Goal: Information Seeking & Learning: Learn about a topic

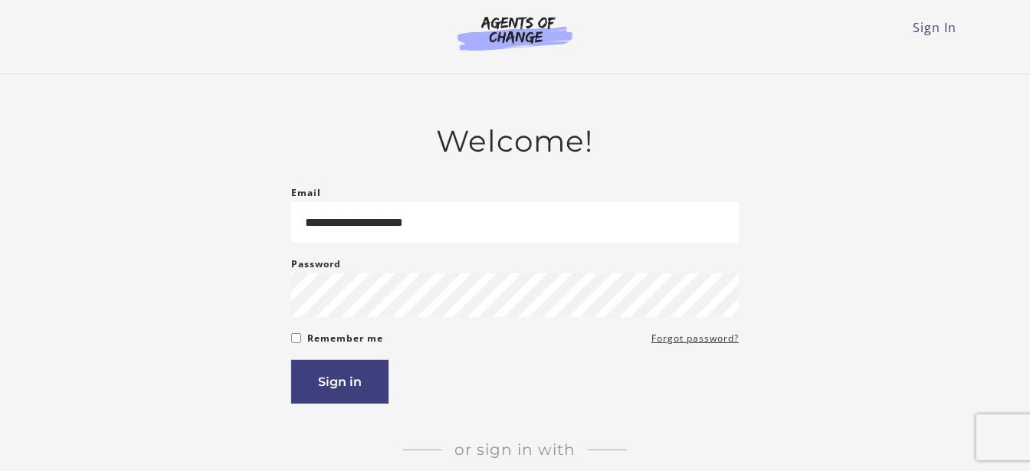
click at [341, 395] on button "Sign in" at bounding box center [339, 382] width 97 height 44
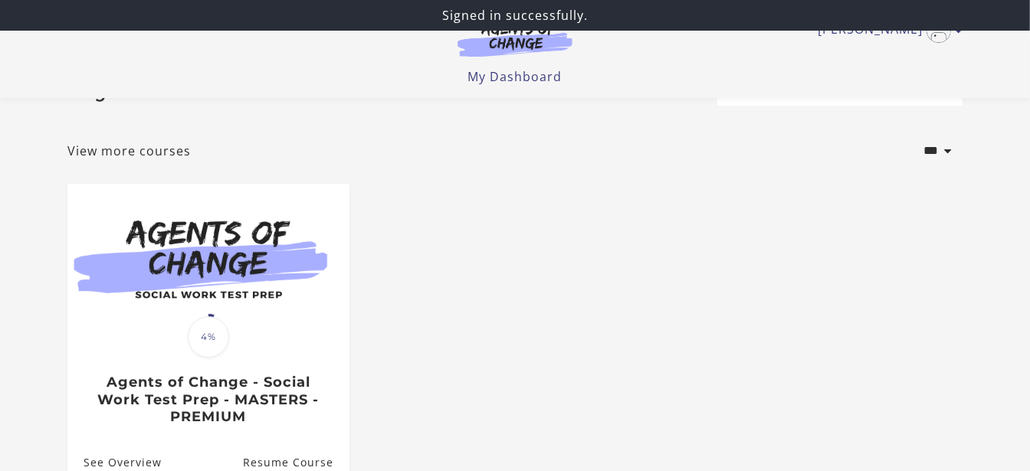
scroll to position [87, 0]
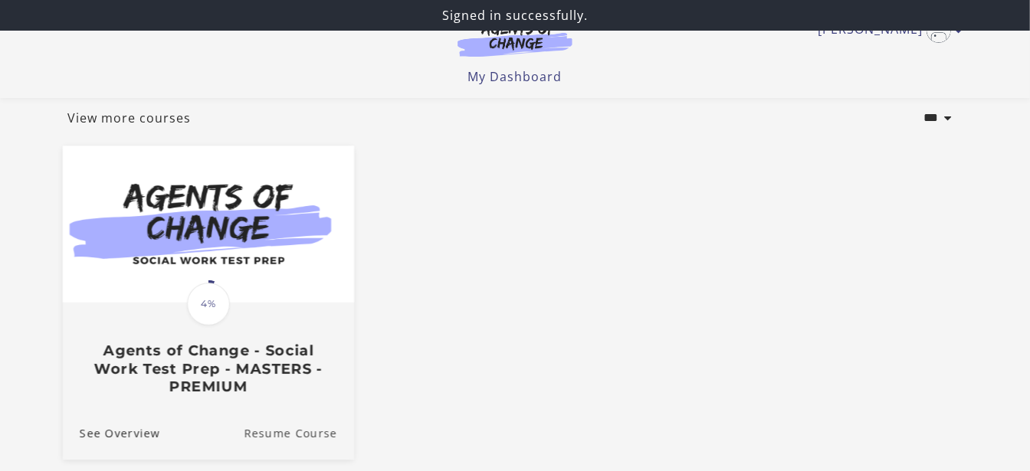
click at [299, 425] on link "Resume Course" at bounding box center [299, 434] width 110 height 51
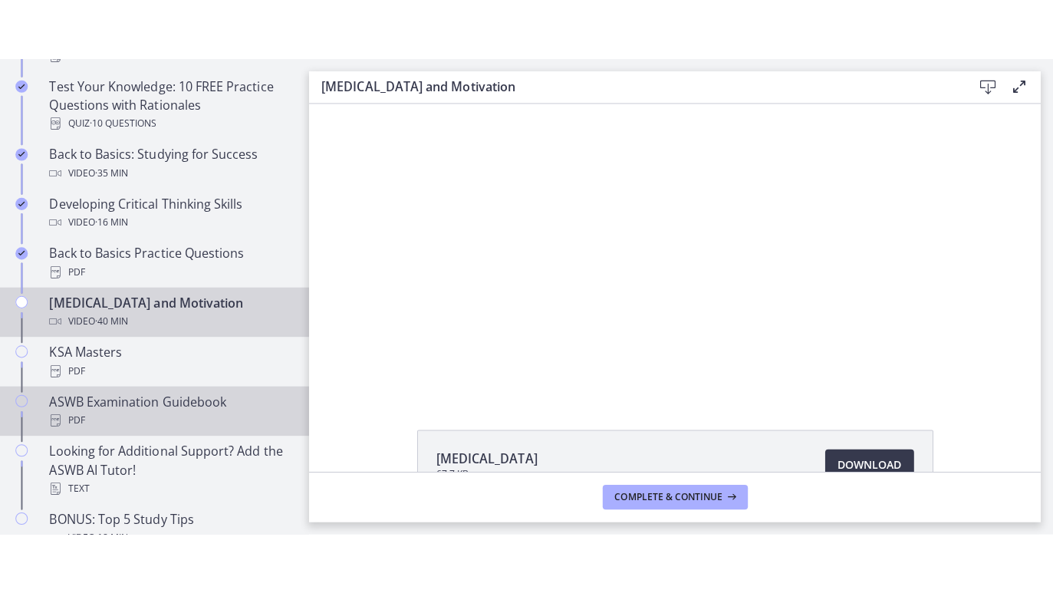
scroll to position [461, 0]
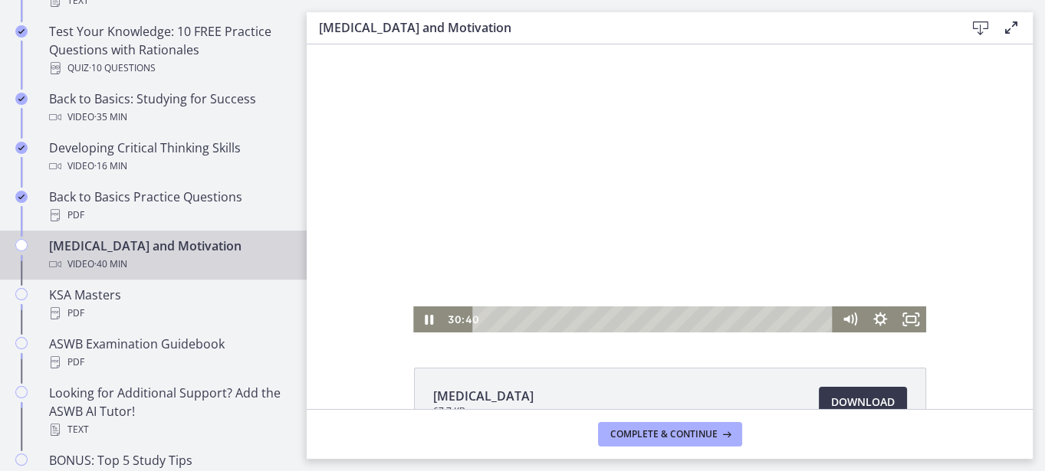
click at [739, 317] on div "Playbar" at bounding box center [655, 320] width 342 height 26
click at [697, 315] on div "25:43" at bounding box center [655, 320] width 342 height 26
click at [701, 318] on div "26:16" at bounding box center [655, 320] width 342 height 26
click at [705, 319] on div "26:43" at bounding box center [655, 320] width 342 height 26
click at [696, 318] on div "25:38" at bounding box center [655, 320] width 342 height 26
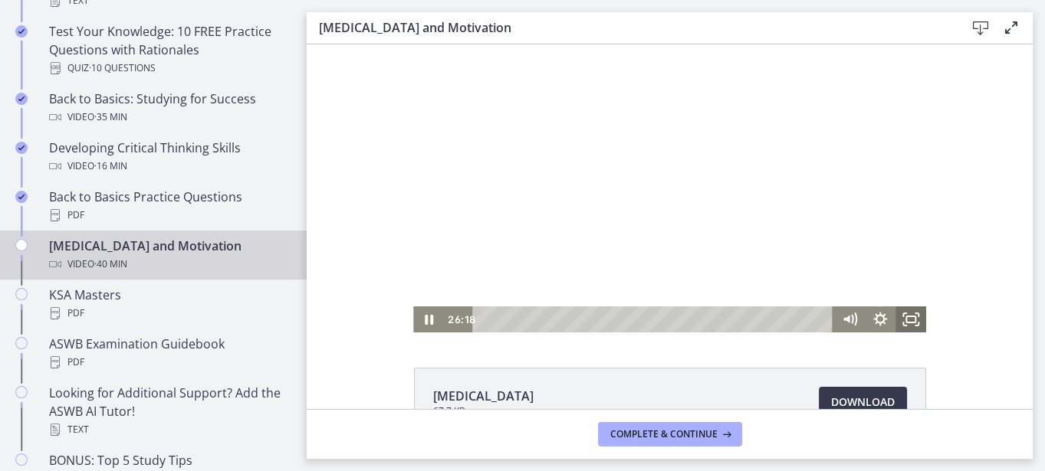
click at [916, 322] on icon "Fullscreen" at bounding box center [910, 320] width 31 height 26
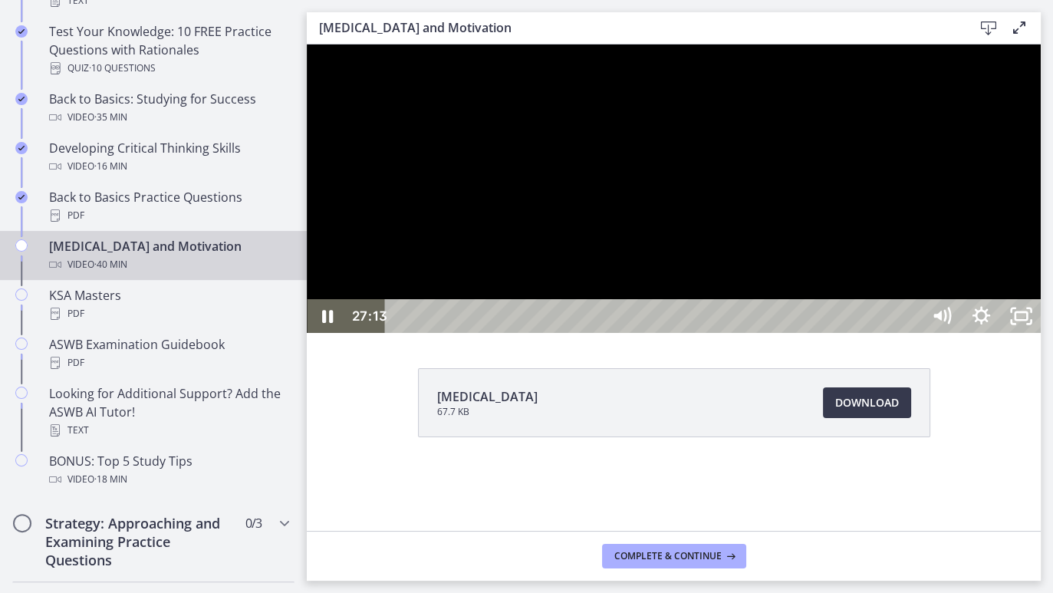
click at [879, 333] on div at bounding box center [674, 188] width 734 height 288
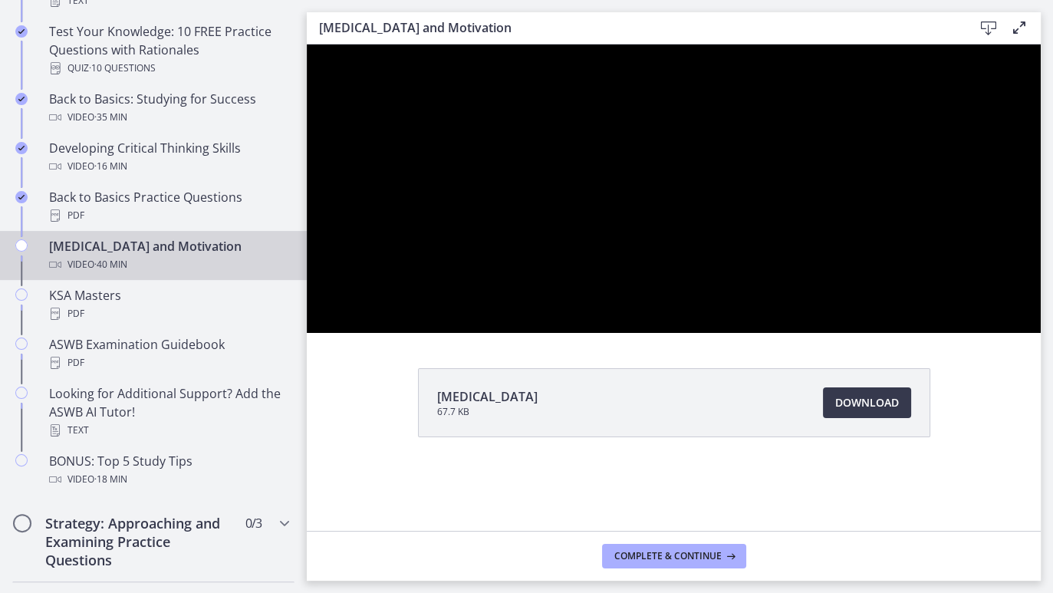
click at [966, 333] on div at bounding box center [674, 188] width 734 height 288
